Goal: Information Seeking & Learning: Learn about a topic

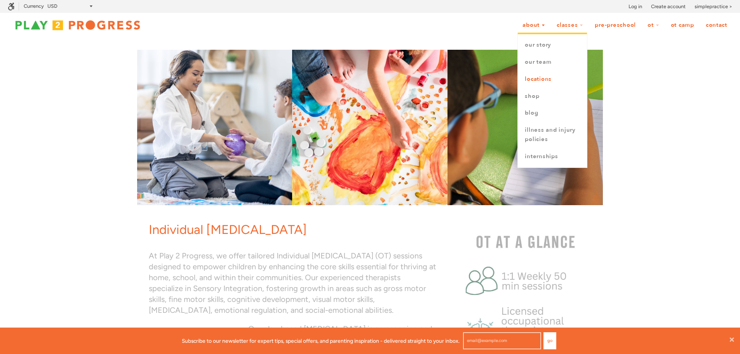
click at [540, 80] on link "Locations" at bounding box center [552, 79] width 69 height 17
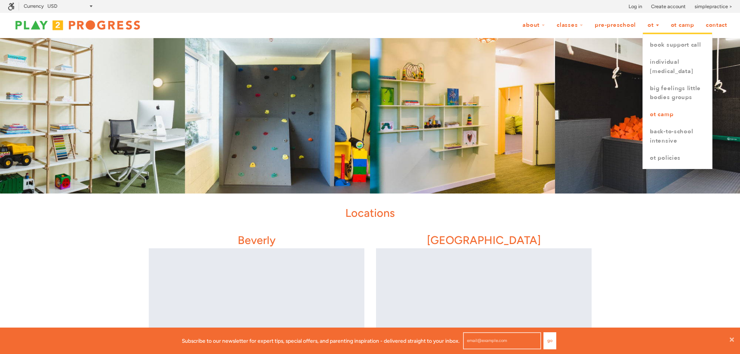
click at [669, 121] on link "OT Camp" at bounding box center [677, 114] width 69 height 17
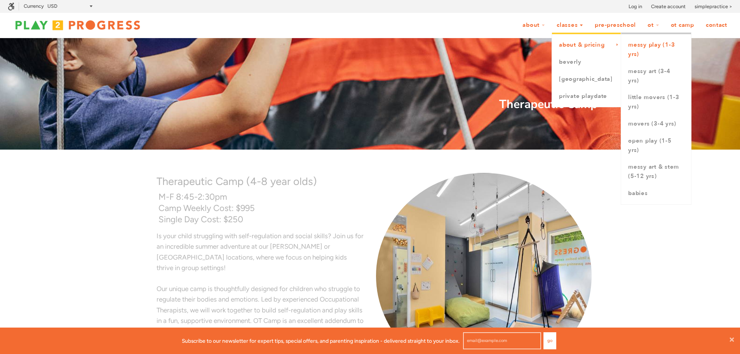
click at [644, 46] on link "Messy Play (1-3 yrs)" at bounding box center [656, 50] width 70 height 26
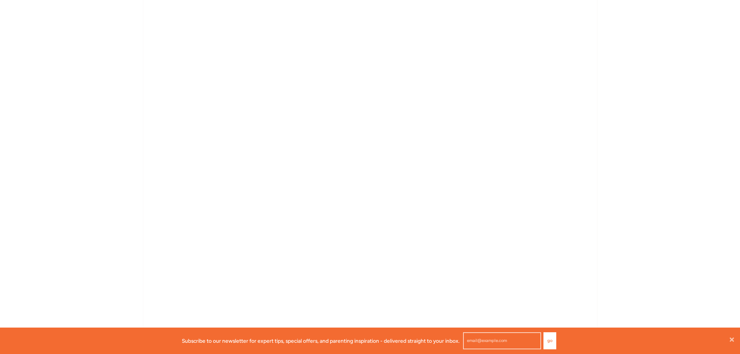
scroll to position [544, 0]
